Goal: Task Accomplishment & Management: Use online tool/utility

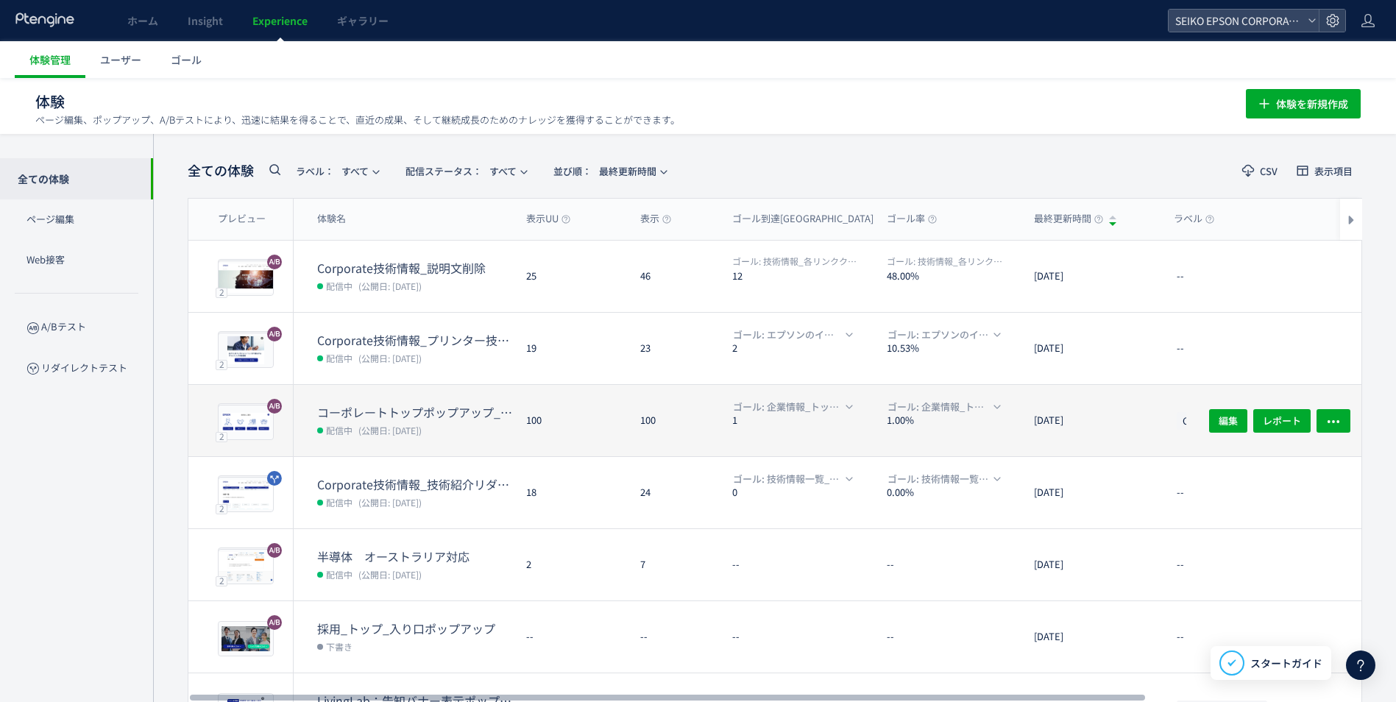
click at [422, 424] on span "(公開日: [DATE])" at bounding box center [389, 430] width 63 height 13
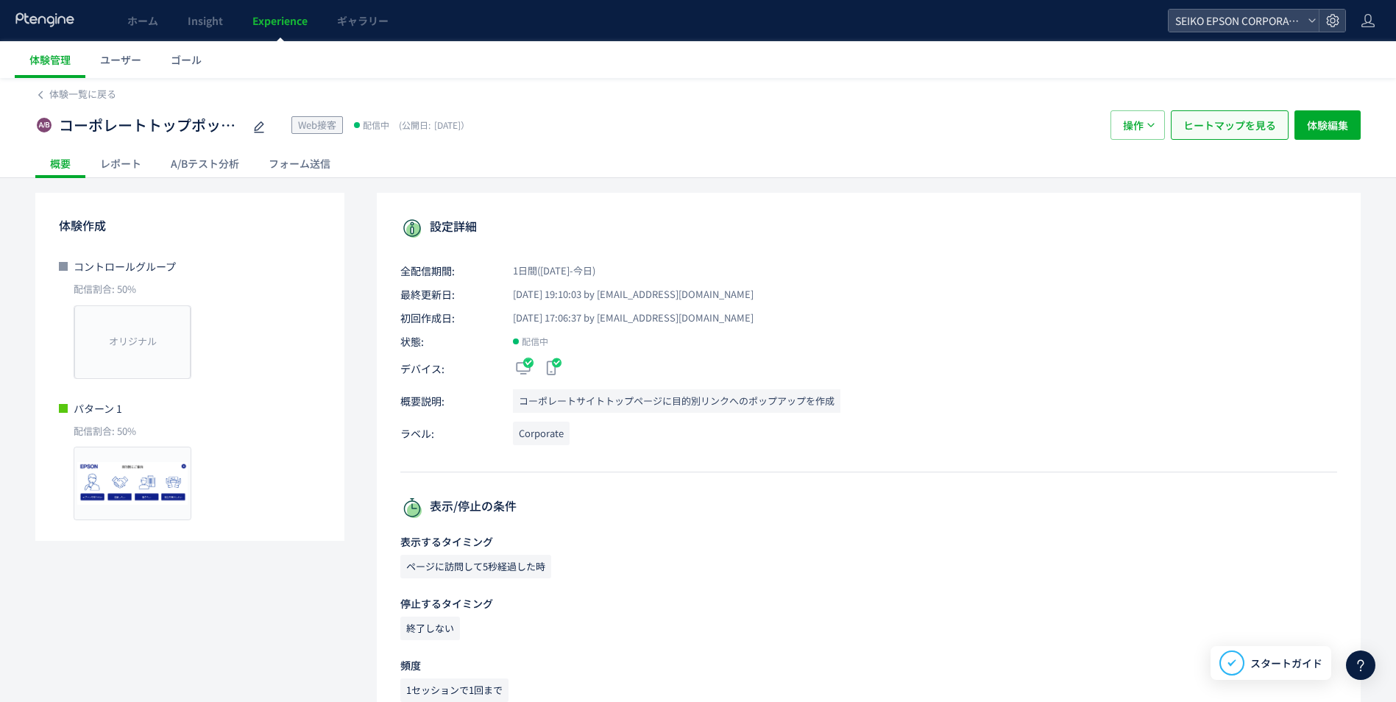
click at [1260, 116] on span "ヒートマップを見る" at bounding box center [1229, 124] width 93 height 29
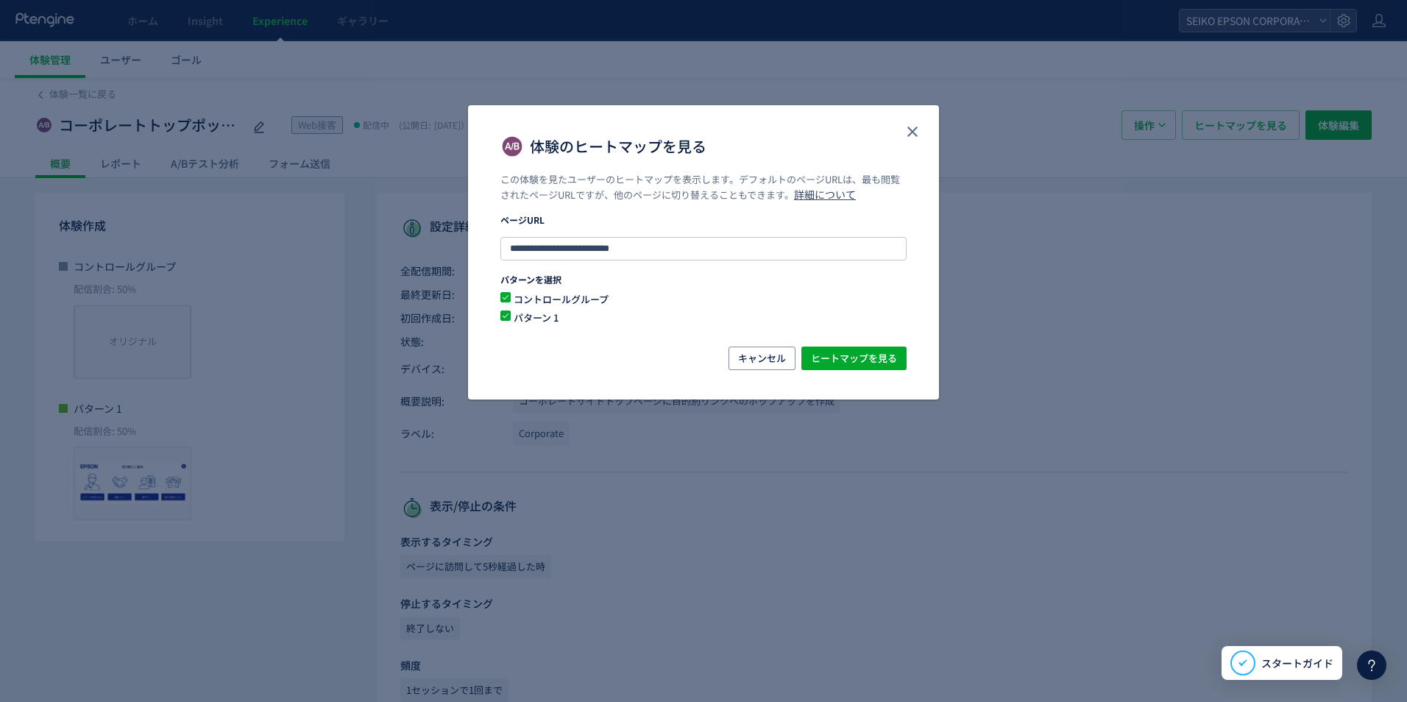
drag, startPoint x: 875, startPoint y: 339, endPoint x: 879, endPoint y: 355, distance: 16.6
click at [875, 343] on div "**********" at bounding box center [703, 259] width 471 height 173
click at [879, 358] on span "ヒートマップを見る" at bounding box center [854, 359] width 86 height 24
click at [900, 129] on div "体験のヒートマップを見る" at bounding box center [703, 139] width 471 height 68
click at [957, 125] on div "**********" at bounding box center [703, 351] width 1407 height 702
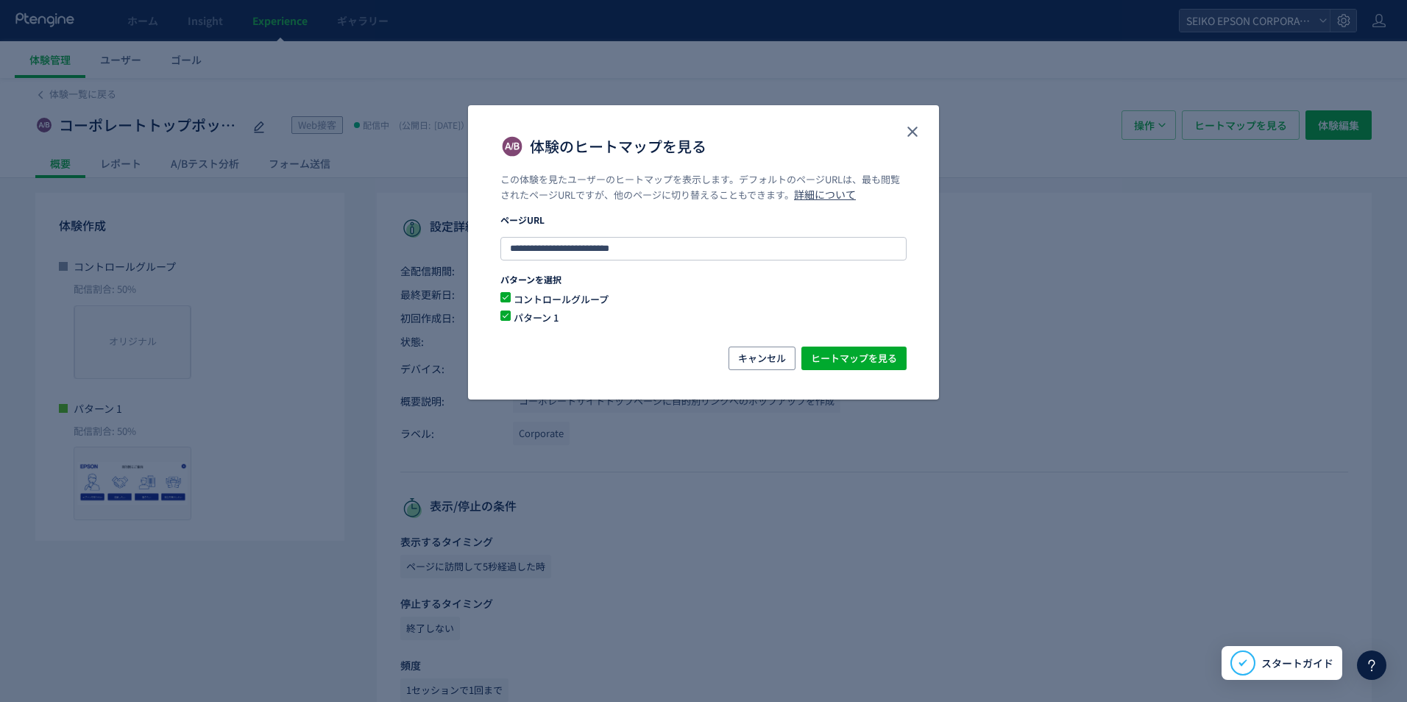
click at [929, 130] on div "体験のヒートマップを見る" at bounding box center [703, 139] width 471 height 68
click at [916, 133] on icon "close" at bounding box center [913, 132] width 18 height 18
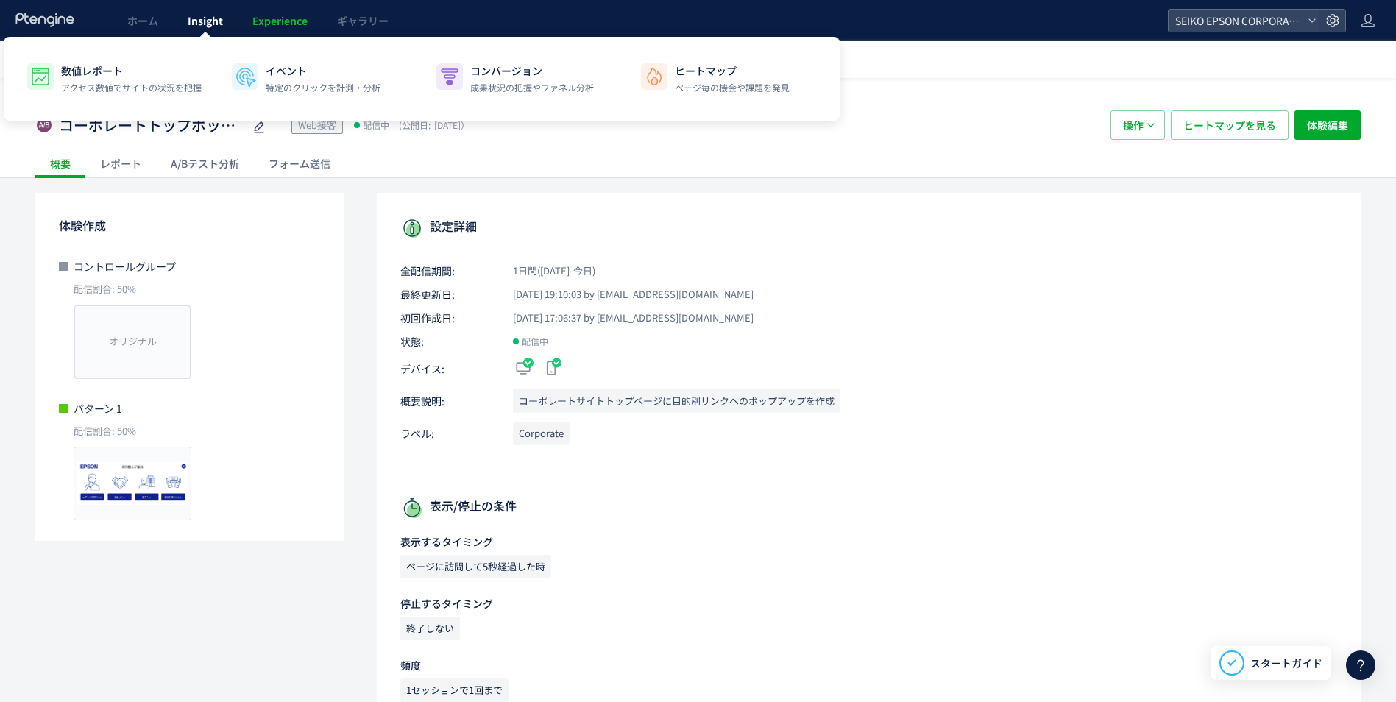
click at [176, 32] on link "Insight" at bounding box center [205, 20] width 65 height 41
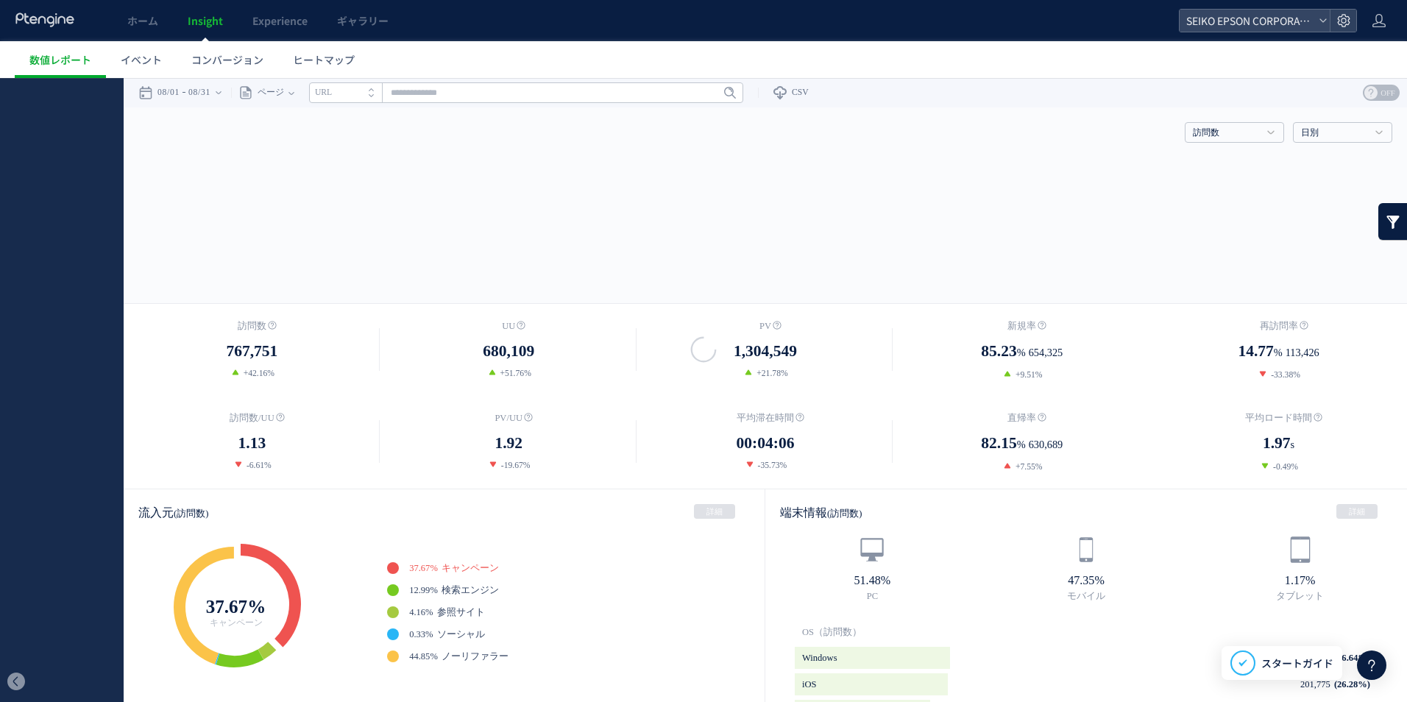
click at [160, 30] on div at bounding box center [703, 351] width 1407 height 702
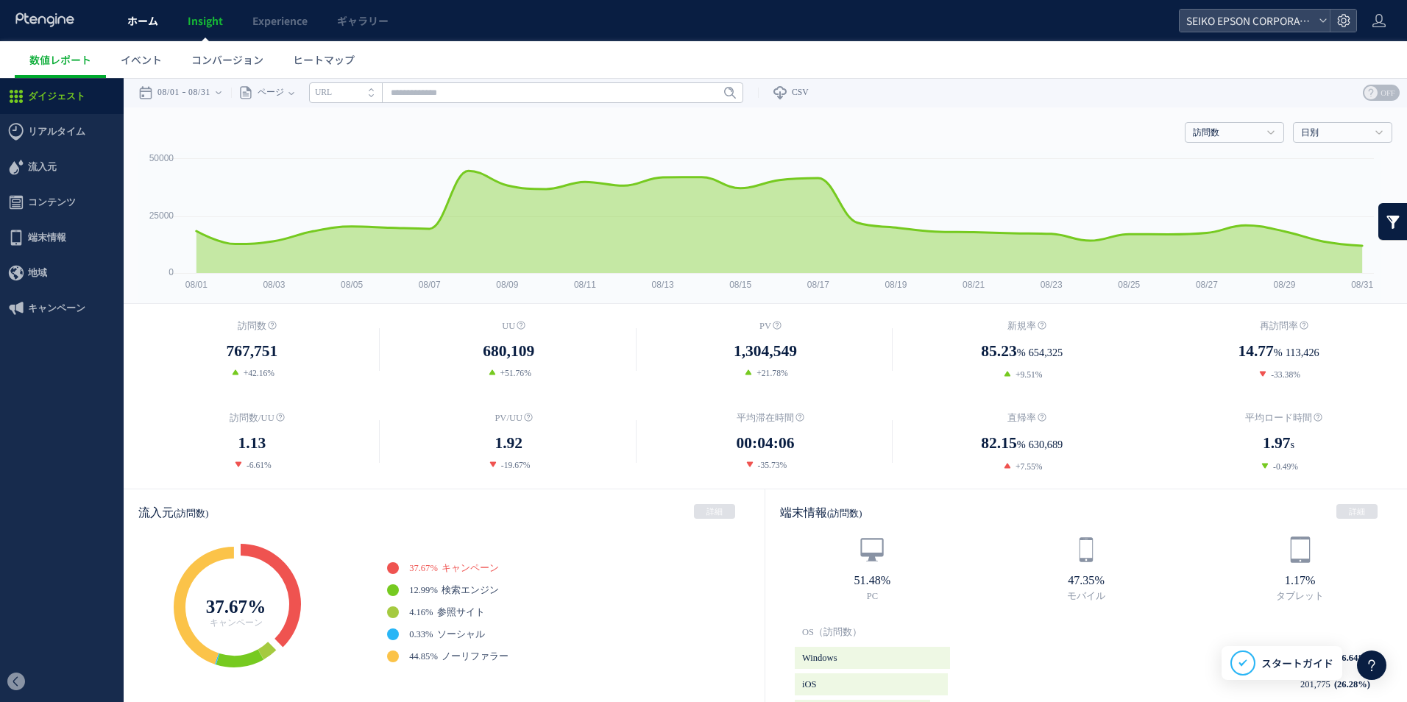
click at [140, 21] on span "ホーム" at bounding box center [142, 20] width 31 height 15
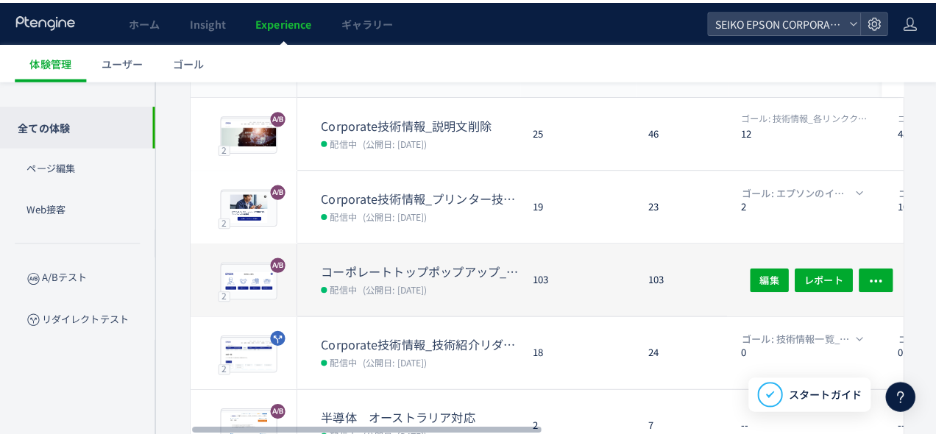
scroll to position [74, 0]
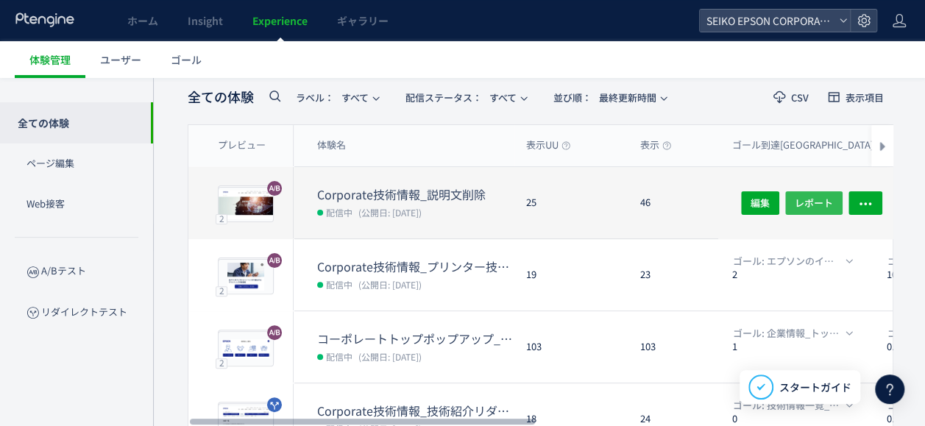
click at [795, 197] on button "レポート" at bounding box center [813, 203] width 57 height 24
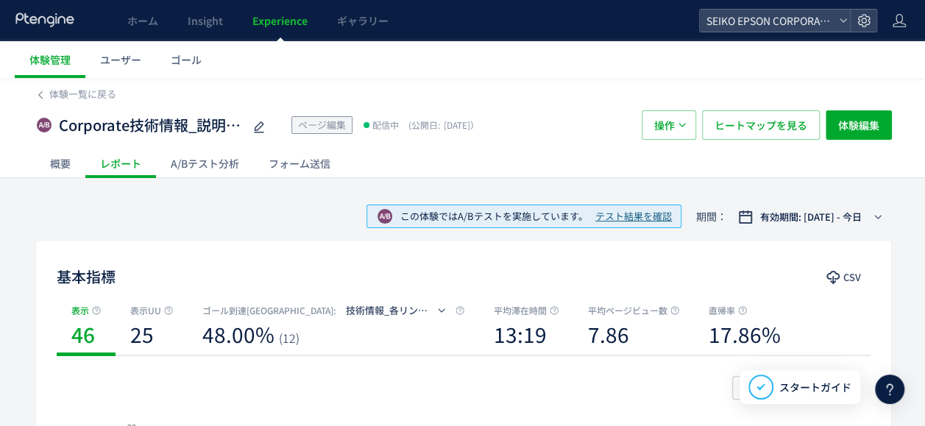
click at [197, 166] on div "A/Bテスト分析" at bounding box center [205, 163] width 98 height 29
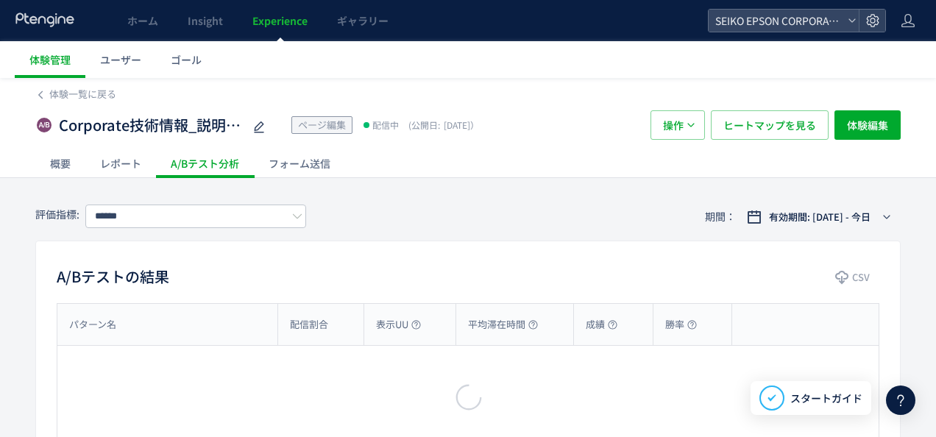
type input "**********"
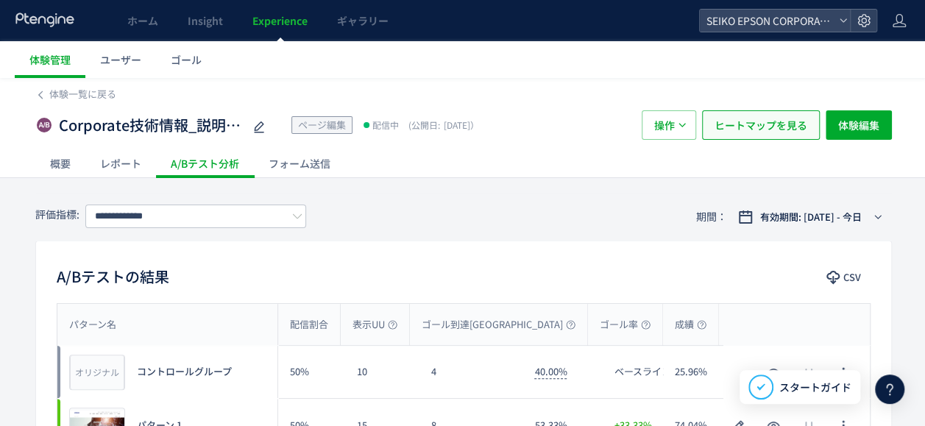
click at [761, 127] on span "ヒートマップを見る" at bounding box center [761, 124] width 93 height 29
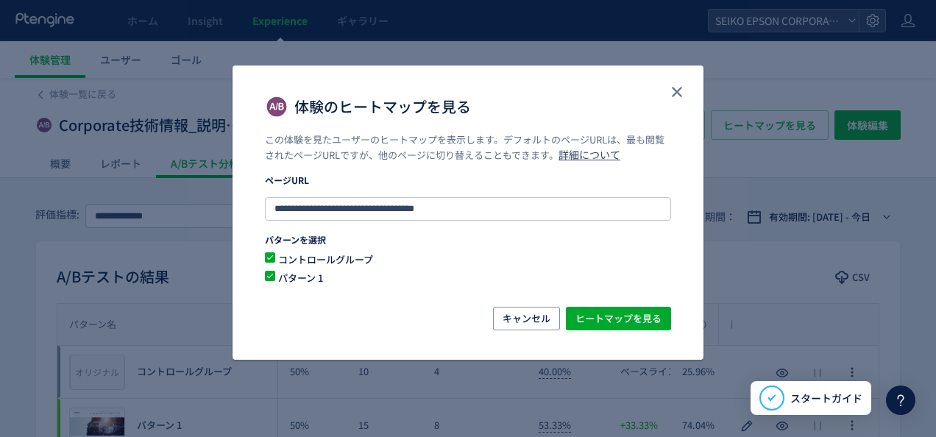
drag, startPoint x: 636, startPoint y: 299, endPoint x: 639, endPoint y: 291, distance: 8.6
click at [639, 291] on div "**********" at bounding box center [468, 219] width 471 height 173
click at [637, 322] on span "ヒートマップを見る" at bounding box center [619, 319] width 86 height 24
click at [642, 318] on span "ヒートマップを見る" at bounding box center [619, 319] width 86 height 24
click at [677, 92] on use "close" at bounding box center [677, 92] width 10 height 10
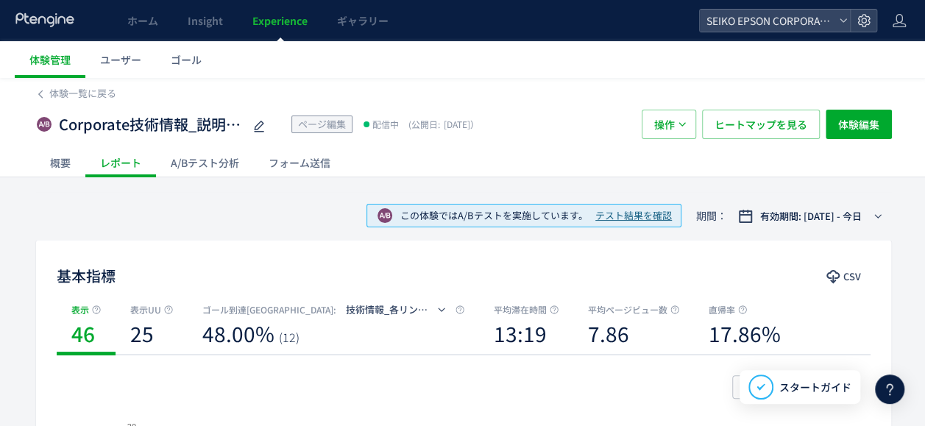
scroll to position [294, 0]
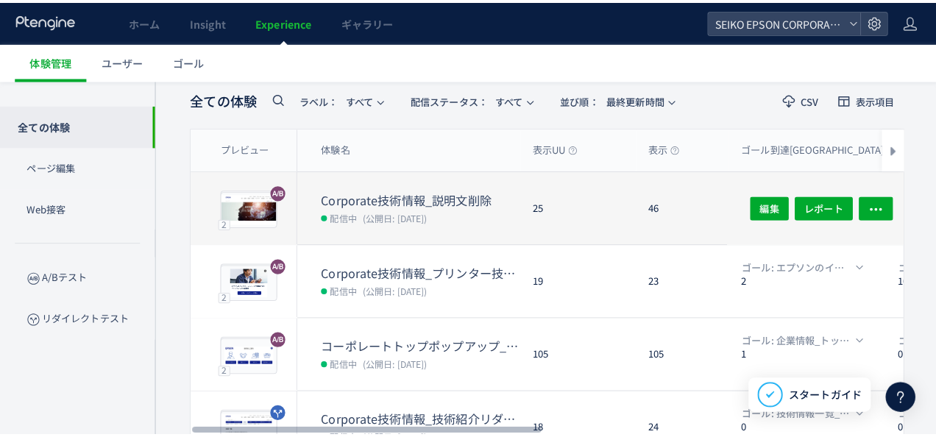
scroll to position [221, 0]
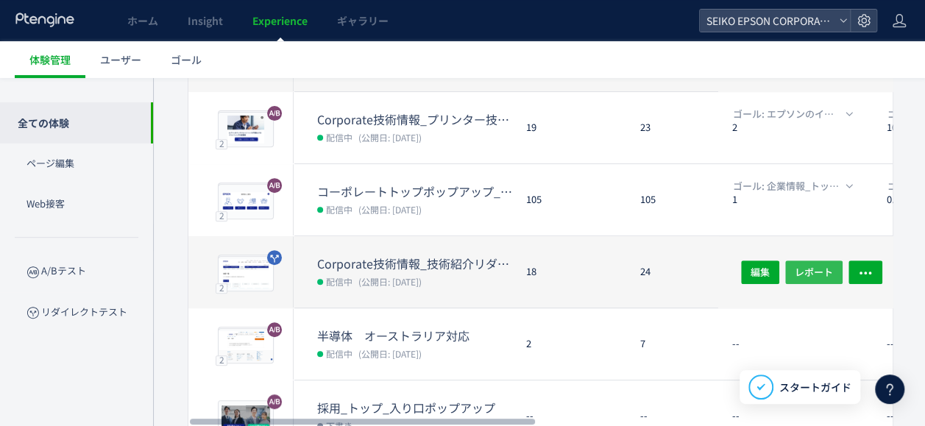
click at [823, 277] on span "レポート" at bounding box center [814, 272] width 38 height 24
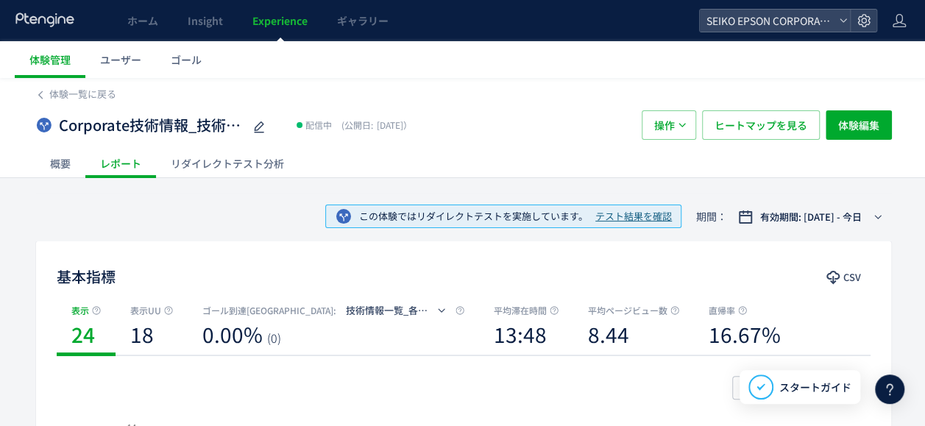
drag, startPoint x: 252, startPoint y: 178, endPoint x: 255, endPoint y: 169, distance: 10.0
click at [257, 157] on div "リダイレクトテスト分析" at bounding box center [227, 163] width 143 height 29
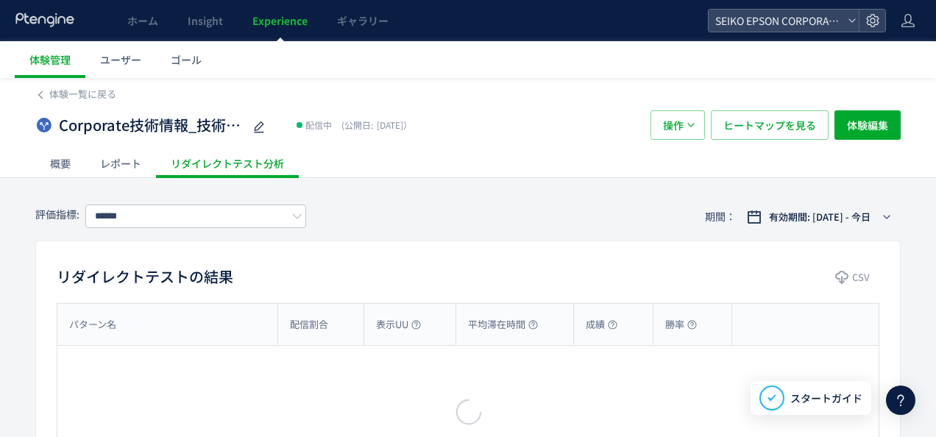
type input "**********"
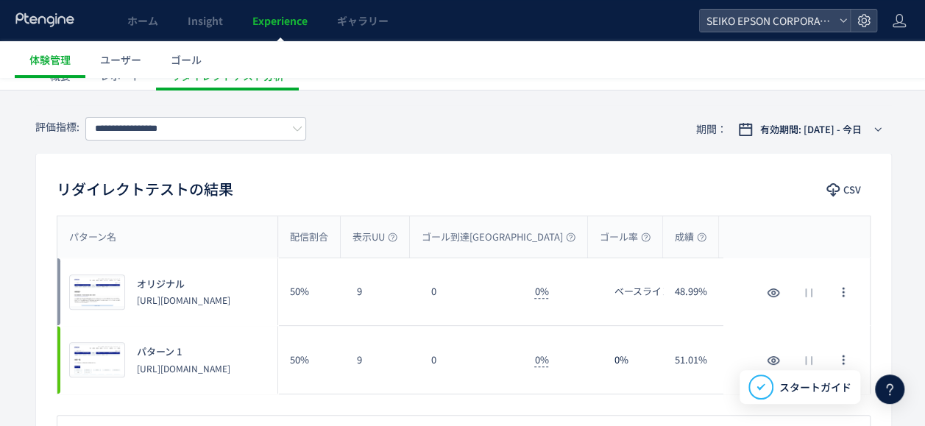
scroll to position [74, 0]
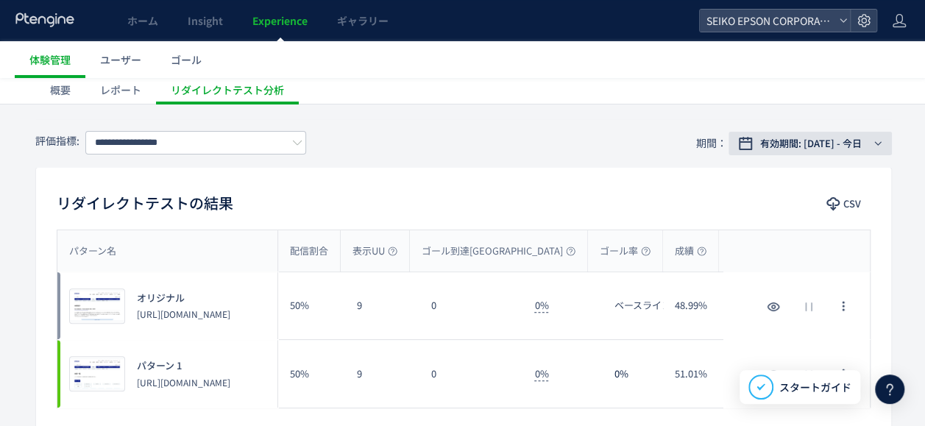
click at [857, 141] on span "有効期間: [DATE] - 今日" at bounding box center [811, 143] width 102 height 15
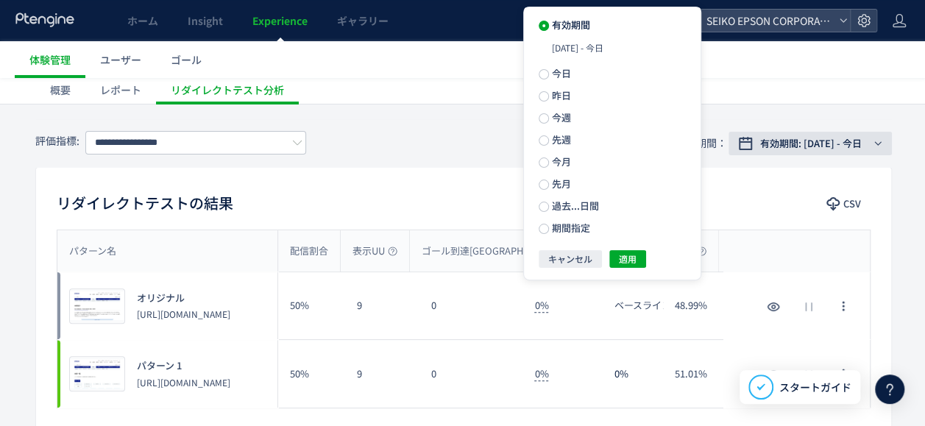
click at [857, 141] on span "有効期間: [DATE] - 今日" at bounding box center [811, 143] width 102 height 15
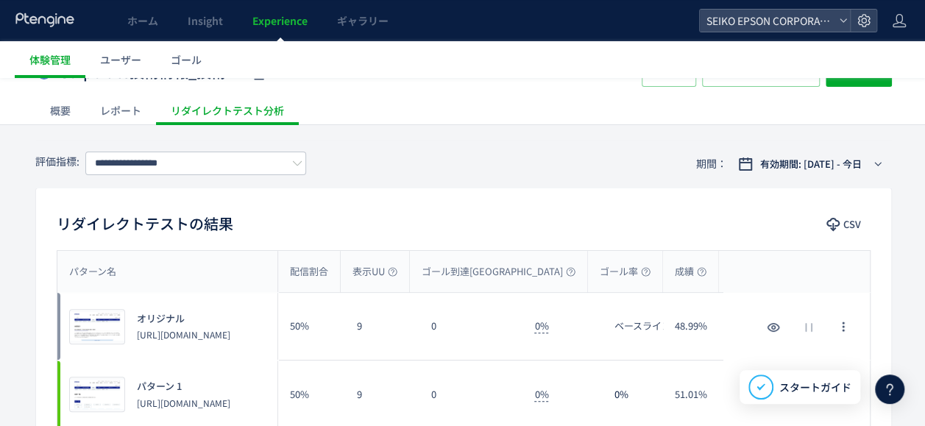
scroll to position [0, 0]
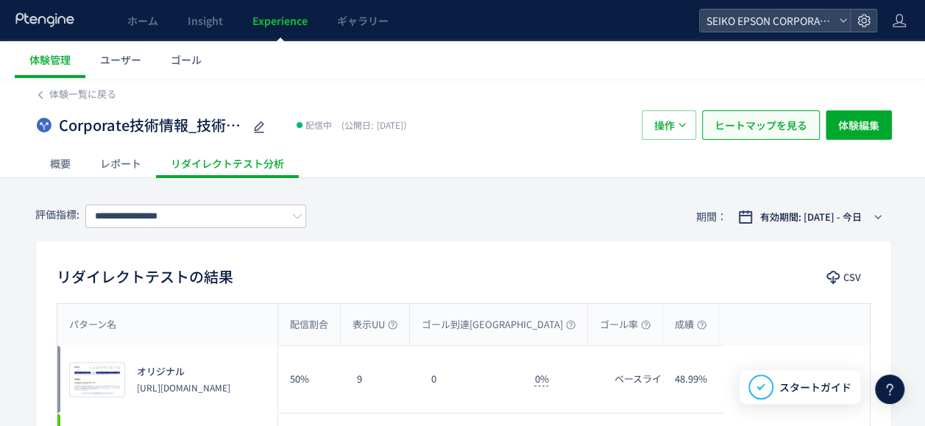
click at [751, 122] on span "ヒートマップを見る" at bounding box center [761, 124] width 93 height 29
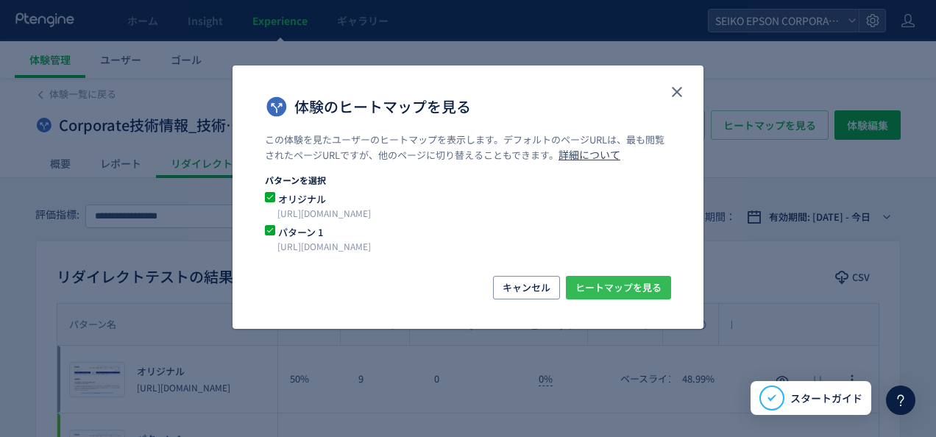
click at [621, 288] on span "ヒートマップを見る" at bounding box center [619, 288] width 86 height 24
click at [686, 95] on button "close" at bounding box center [677, 92] width 24 height 24
